Goal: Register for event/course

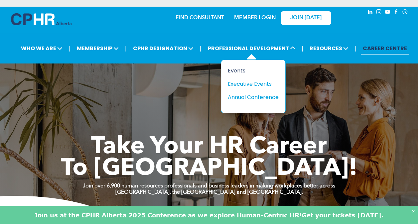
click at [240, 69] on div "Events" at bounding box center [251, 70] width 46 height 8
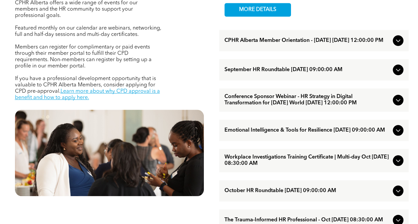
scroll to position [332, 0]
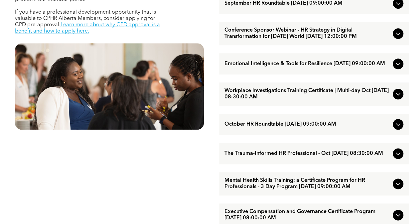
click at [401, 68] on icon at bounding box center [398, 64] width 8 height 8
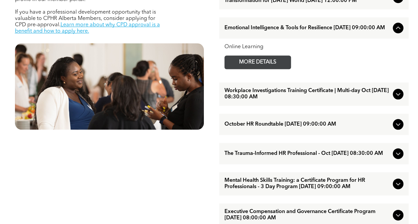
click at [270, 69] on span "MORE DETAILS" at bounding box center [257, 62] width 52 height 13
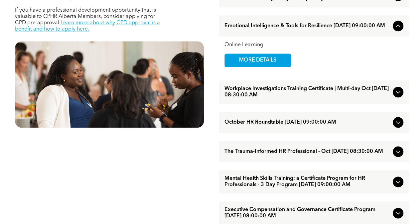
scroll to position [465, 0]
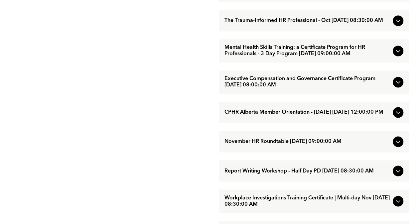
click at [399, 86] on icon at bounding box center [398, 82] width 8 height 8
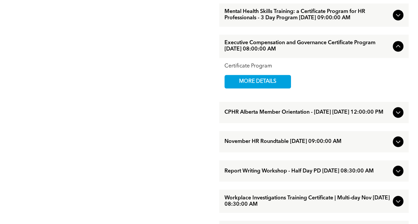
click at [397, 50] on icon at bounding box center [398, 46] width 8 height 8
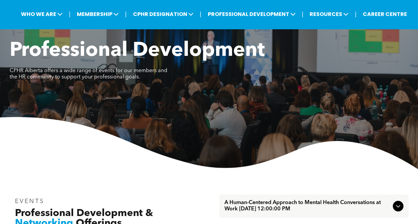
scroll to position [0, 0]
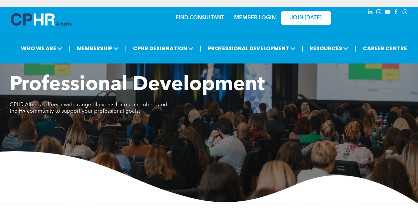
click at [265, 19] on link "MEMBER LOGIN" at bounding box center [255, 17] width 42 height 5
click at [269, 19] on link "MEMBER LOGIN" at bounding box center [255, 17] width 42 height 5
